Goal: Transaction & Acquisition: Subscribe to service/newsletter

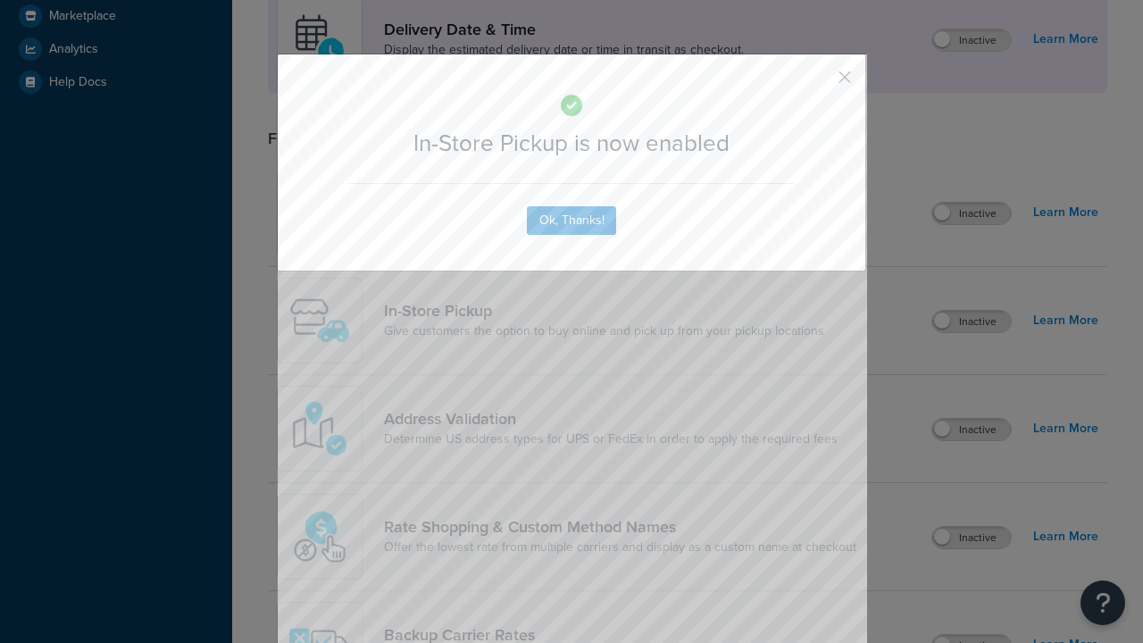
click at [818, 83] on button "button" at bounding box center [818, 83] width 4 height 4
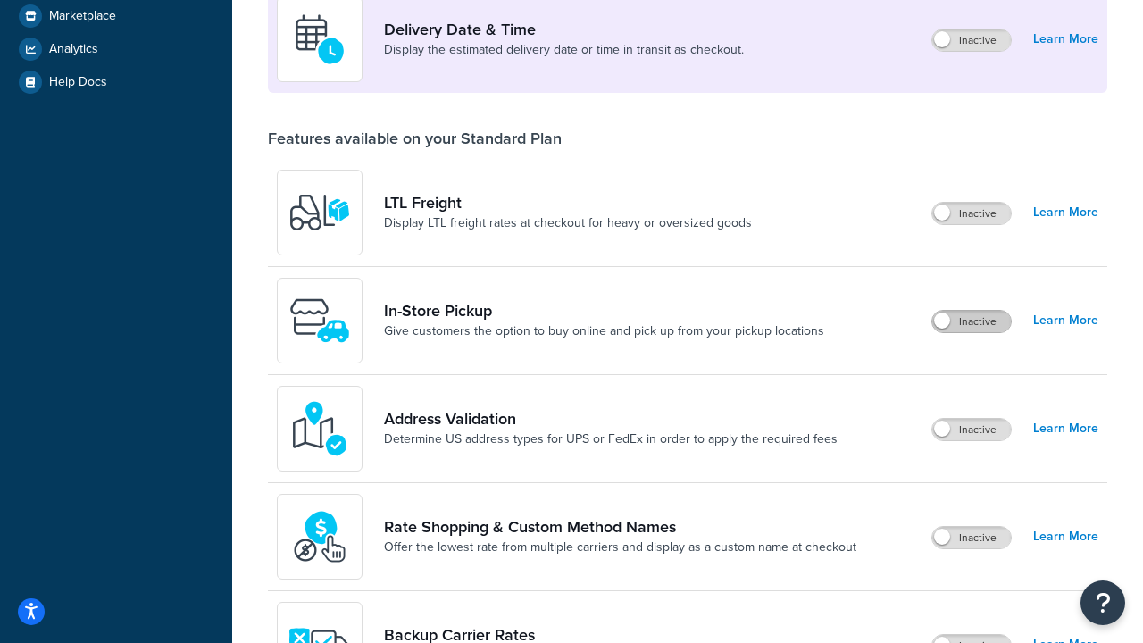
scroll to position [433, 0]
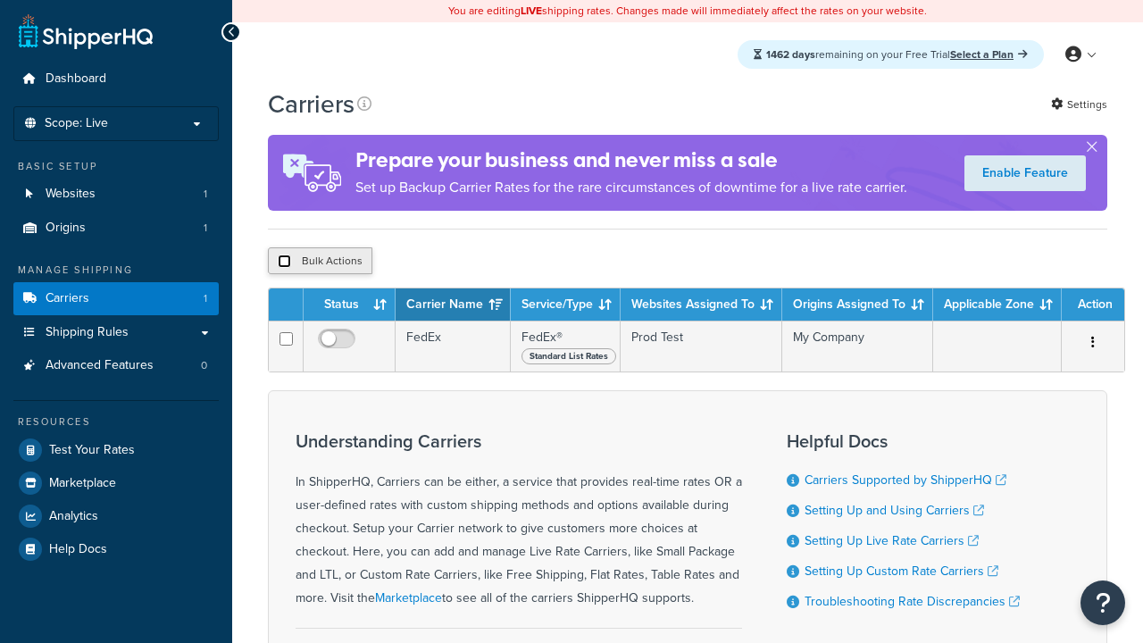
click at [284, 262] on input "checkbox" at bounding box center [284, 261] width 13 height 13
checkbox input "true"
click at [0, 0] on button "Delete" at bounding box center [0, 0] width 0 height 0
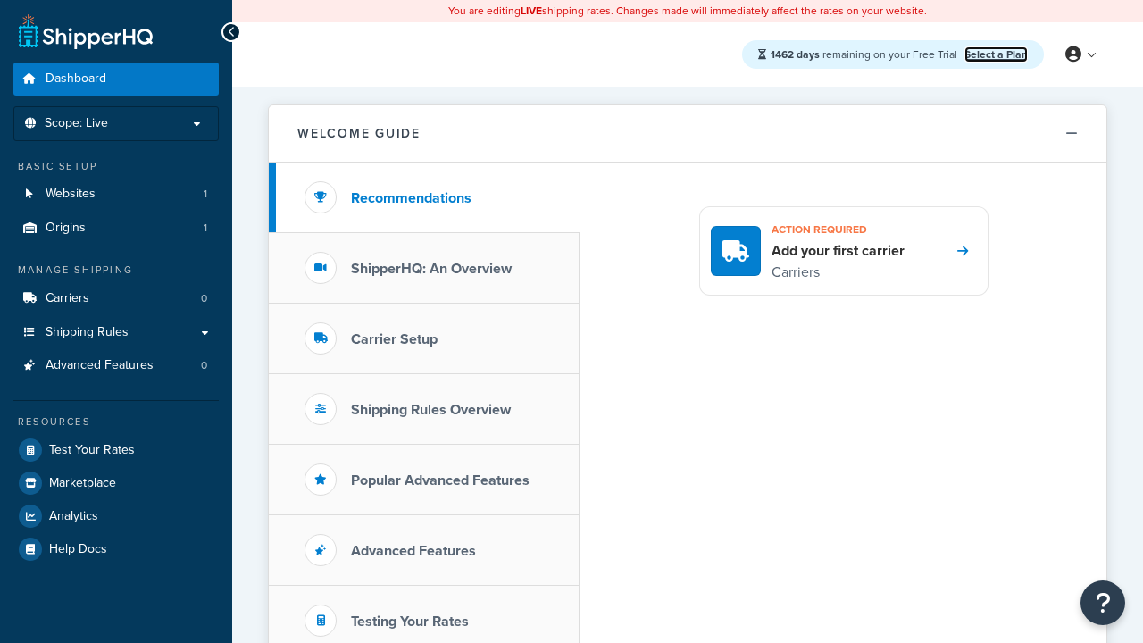
click at [996, 54] on link "Select a Plan" at bounding box center [996, 54] width 63 height 16
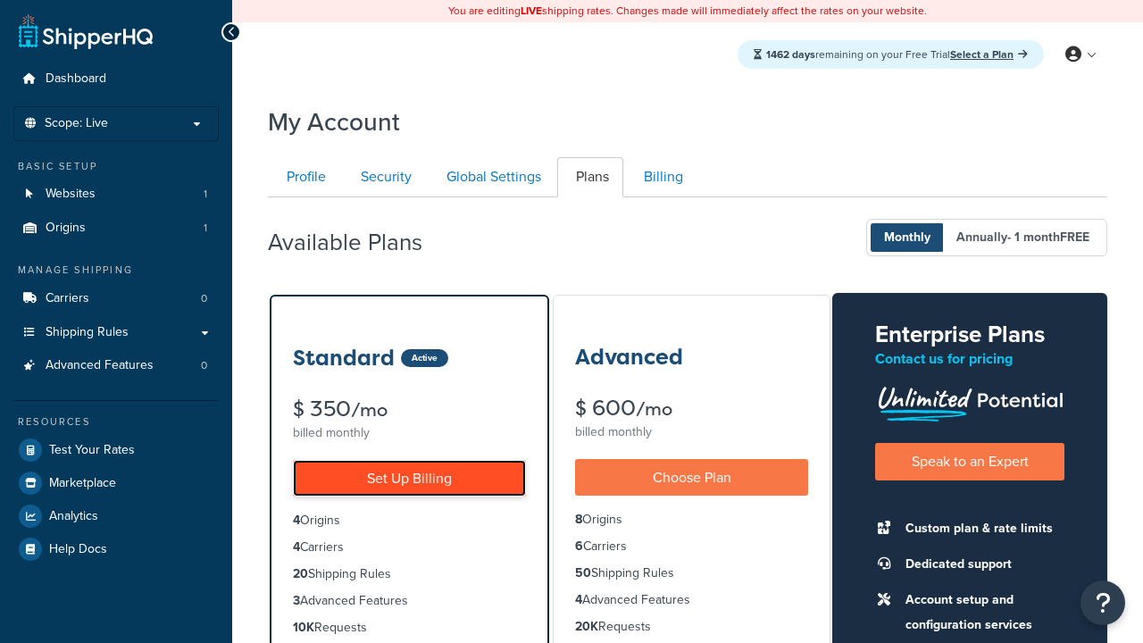
click at [409, 478] on link "Set Up Billing" at bounding box center [409, 478] width 233 height 37
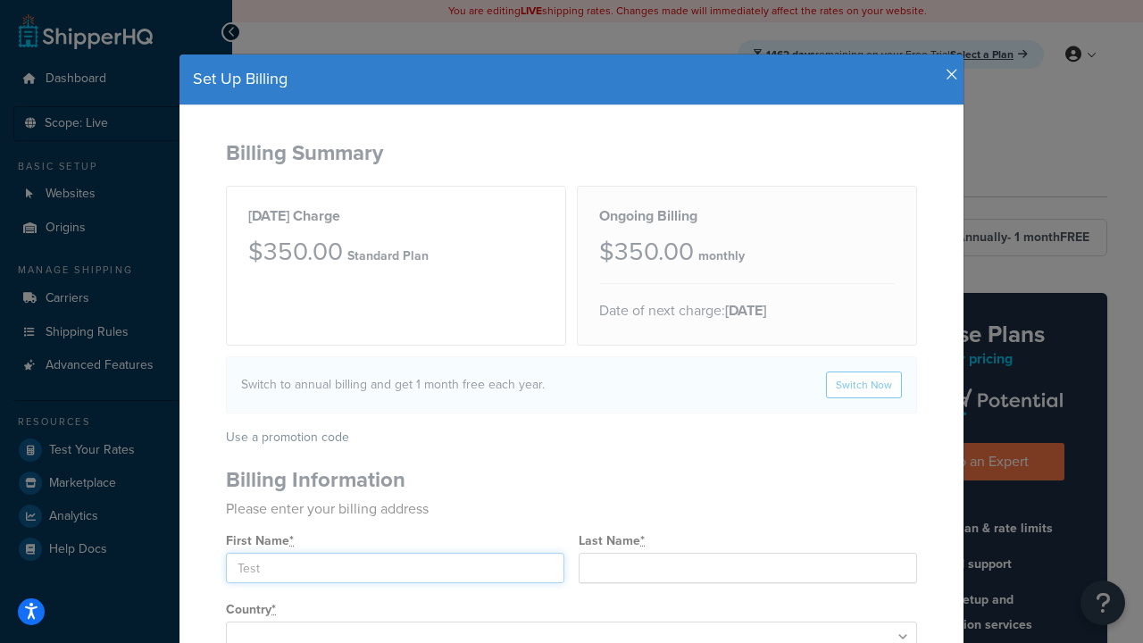
type input "Test"
type input "2209 Four Waters Loop"
type input "Georgetown"
type input "78628"
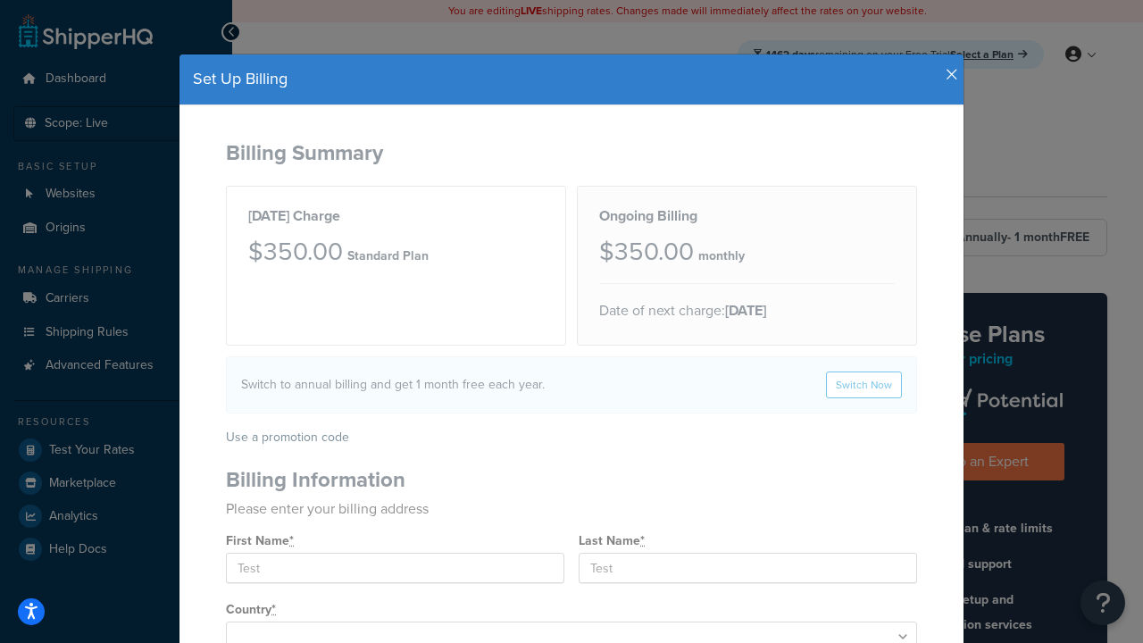
select select "1000"
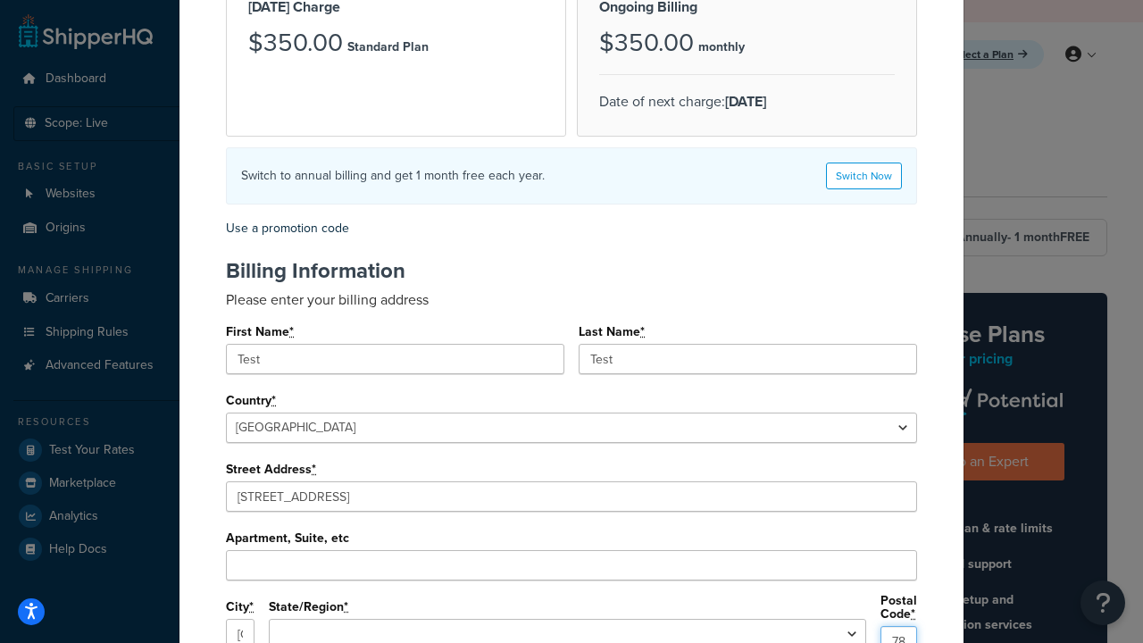
select select "TX"
type input "78628"
